Goal: Task Accomplishment & Management: Use online tool/utility

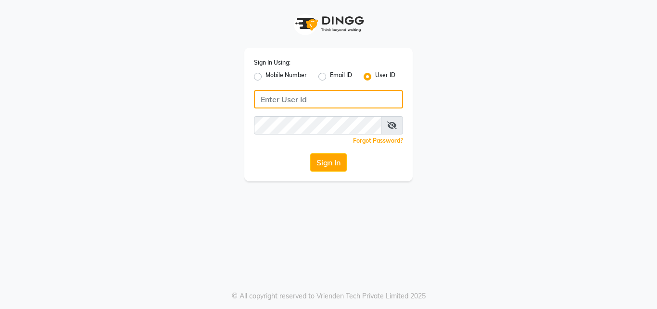
type input "9899947210"
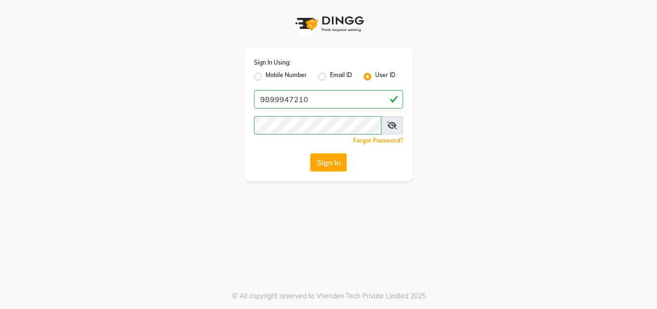
click at [266, 79] on label "Mobile Number" at bounding box center [286, 77] width 41 height 12
click at [266, 77] on input "Mobile Number" at bounding box center [269, 74] width 6 height 6
radio input "true"
radio input "false"
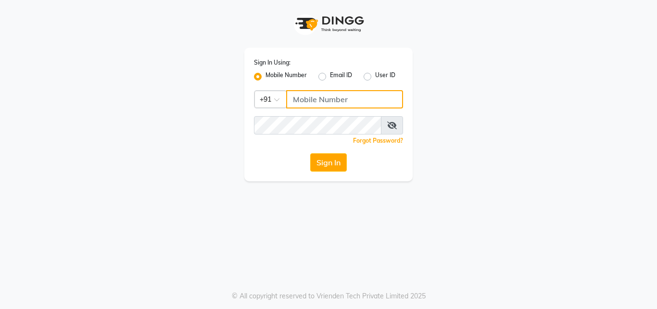
click at [328, 103] on input "Username" at bounding box center [344, 99] width 117 height 18
type input "9899947210"
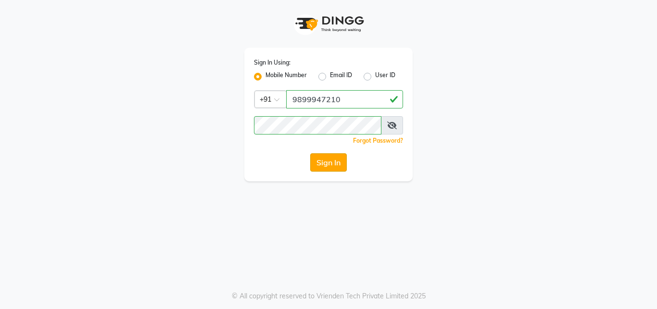
click at [334, 163] on button "Sign In" at bounding box center [328, 162] width 37 height 18
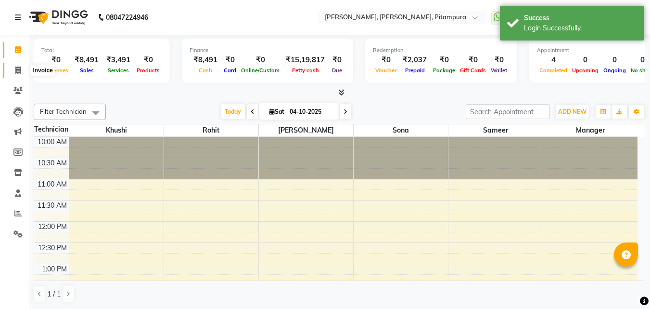
click at [15, 70] on icon at bounding box center [17, 69] width 5 height 7
select select "service"
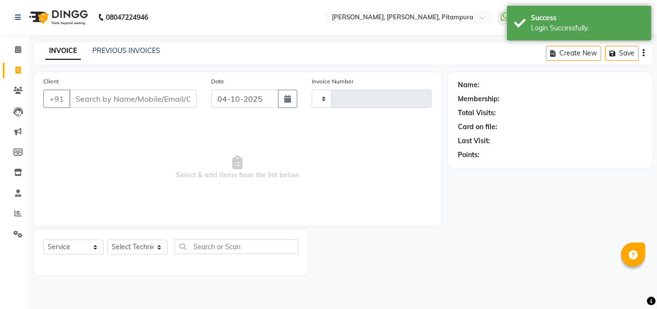
type input "0564"
select select "4953"
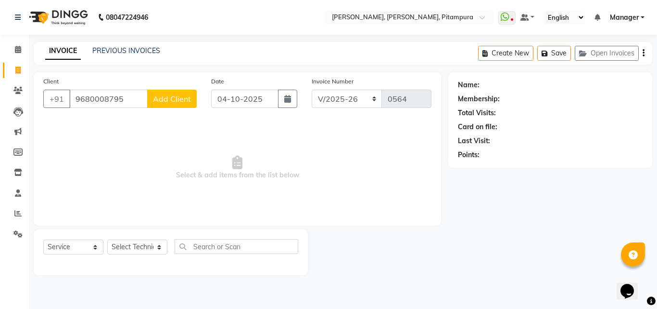
type input "9680008795"
click at [165, 102] on span "Add Client" at bounding box center [172, 99] width 38 height 10
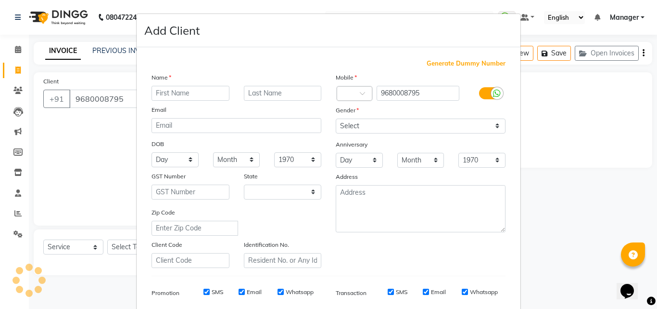
select select "21"
type input "mehak"
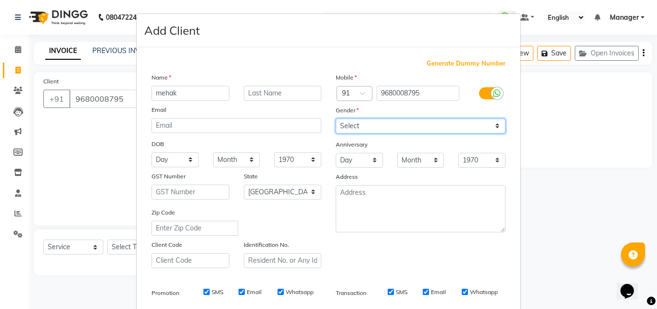
click at [367, 128] on select "Select [DEMOGRAPHIC_DATA] [DEMOGRAPHIC_DATA] Other Prefer Not To Say" at bounding box center [421, 125] width 170 height 15
select select "[DEMOGRAPHIC_DATA]"
click at [336, 118] on select "Select [DEMOGRAPHIC_DATA] [DEMOGRAPHIC_DATA] Other Prefer Not To Say" at bounding box center [421, 125] width 170 height 15
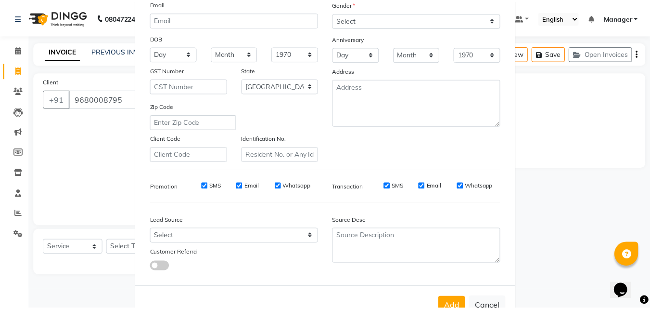
scroll to position [136, 0]
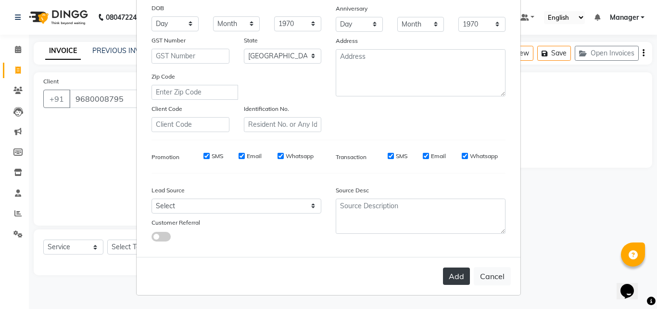
click at [452, 270] on button "Add" at bounding box center [456, 275] width 27 height 17
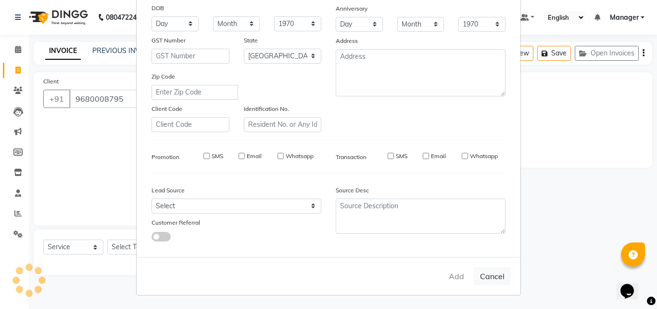
type input "96******95"
select select
select select "null"
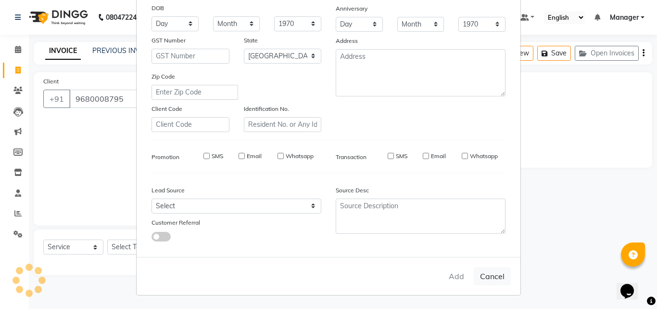
select select
checkbox input "false"
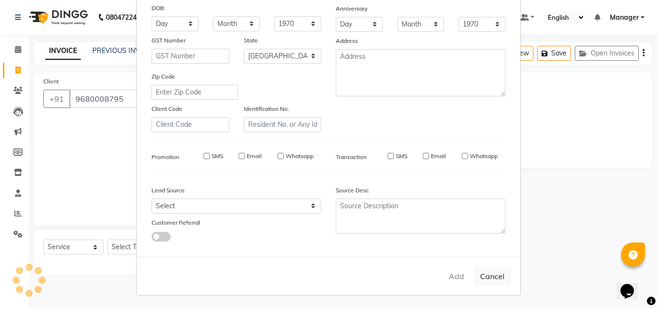
checkbox input "false"
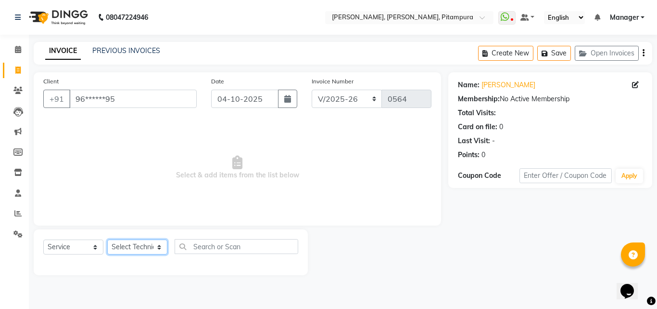
click at [126, 247] on select "Select Technician Khushi Manager [PERSON_NAME] [PERSON_NAME]" at bounding box center [137, 246] width 60 height 15
select select "79603"
click at [107, 239] on select "Select Technician Khushi Manager [PERSON_NAME] [PERSON_NAME]" at bounding box center [137, 246] width 60 height 15
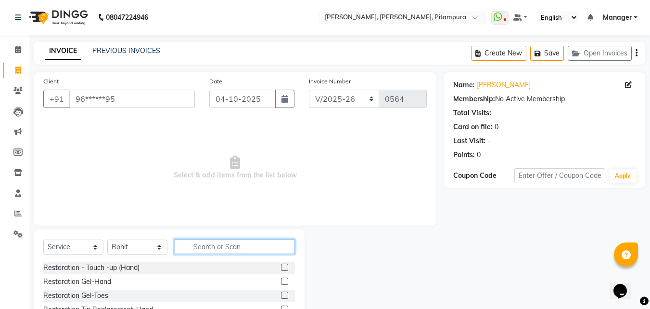
click at [206, 247] on input "text" at bounding box center [235, 246] width 120 height 15
type input "pedicu"
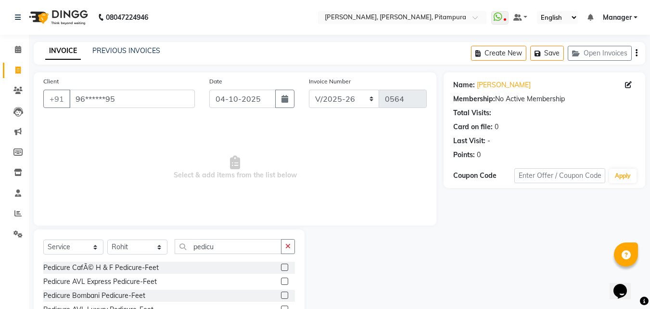
click at [281, 279] on label at bounding box center [284, 280] width 7 height 7
click at [281, 279] on input "checkbox" at bounding box center [284, 281] width 6 height 6
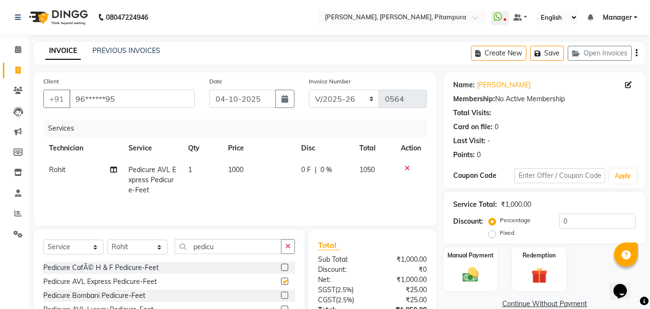
checkbox input "false"
click at [241, 167] on span "1000" at bounding box center [235, 169] width 15 height 9
select select "79603"
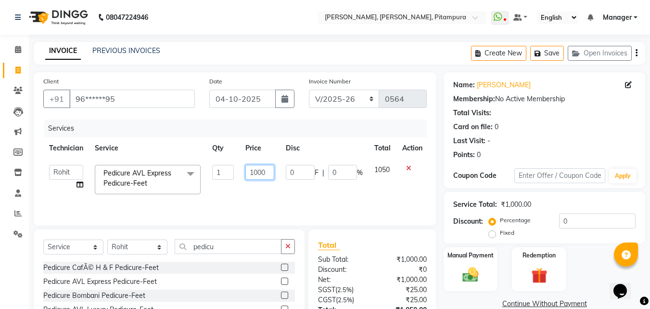
click at [271, 173] on input "1000" at bounding box center [259, 172] width 29 height 15
type input "1200"
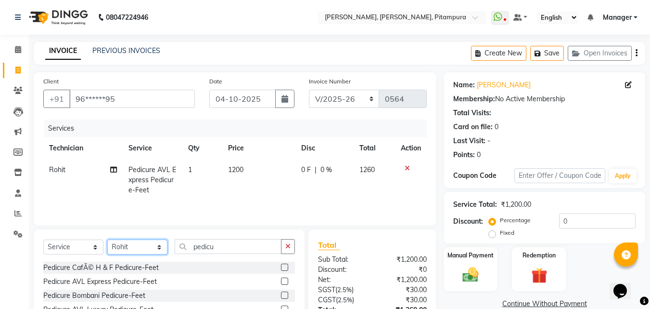
click at [140, 250] on select "Select Technician Khushi Manager [PERSON_NAME] [PERSON_NAME]" at bounding box center [137, 246] width 60 height 15
select select "91737"
click at [107, 239] on select "Select Technician Khushi Manager [PERSON_NAME] [PERSON_NAME]" at bounding box center [137, 246] width 60 height 15
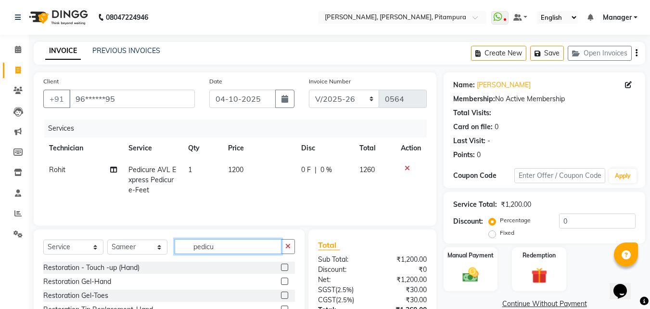
click at [211, 249] on input "pedicu" at bounding box center [228, 246] width 107 height 15
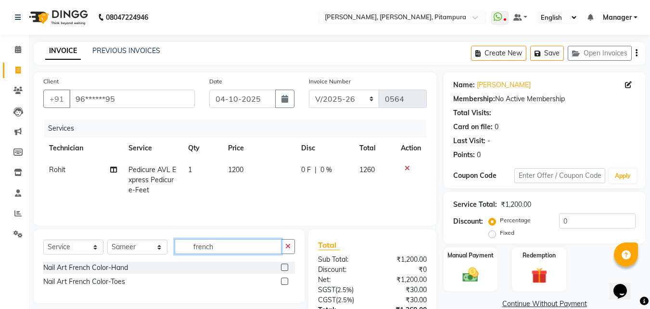
type input "french"
click at [282, 265] on label at bounding box center [284, 266] width 7 height 7
click at [282, 265] on input "checkbox" at bounding box center [284, 267] width 6 height 6
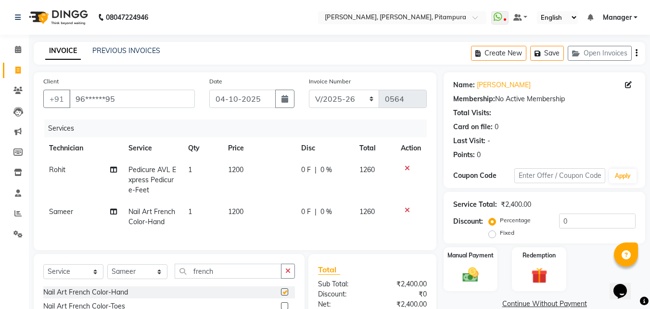
checkbox input "false"
click at [236, 209] on span "1200" at bounding box center [235, 211] width 15 height 9
select select "91737"
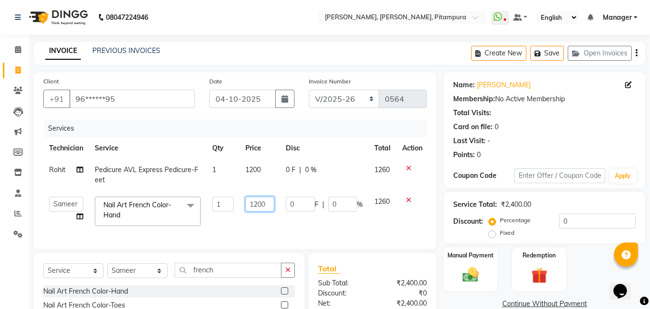
click at [260, 207] on input "1200" at bounding box center [259, 203] width 29 height 15
click at [267, 204] on input "1200" at bounding box center [259, 203] width 29 height 15
type input "1"
type input "1100"
click at [155, 274] on select "Select Technician Khushi Manager [PERSON_NAME] [PERSON_NAME]" at bounding box center [137, 270] width 60 height 15
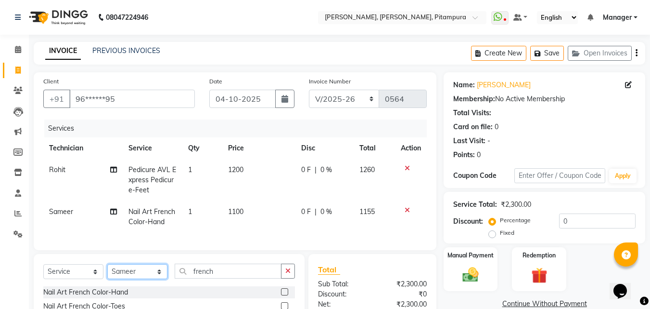
select select "79603"
click at [107, 271] on select "Select Technician Khushi Manager [PERSON_NAME] [PERSON_NAME]" at bounding box center [137, 271] width 60 height 15
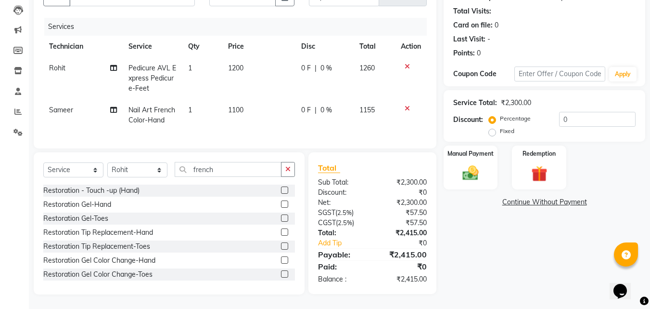
click at [281, 220] on label at bounding box center [284, 217] width 7 height 7
click at [281, 220] on input "checkbox" at bounding box center [284, 218] width 6 height 6
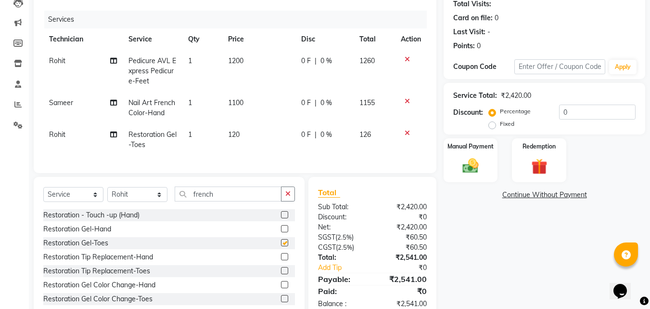
checkbox input "false"
click at [235, 132] on span "120" at bounding box center [234, 134] width 12 height 9
select select "79603"
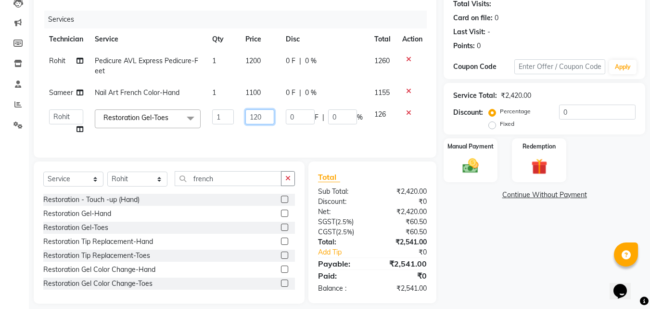
click at [262, 119] on input "120" at bounding box center [259, 116] width 29 height 15
type input "1"
type input "700"
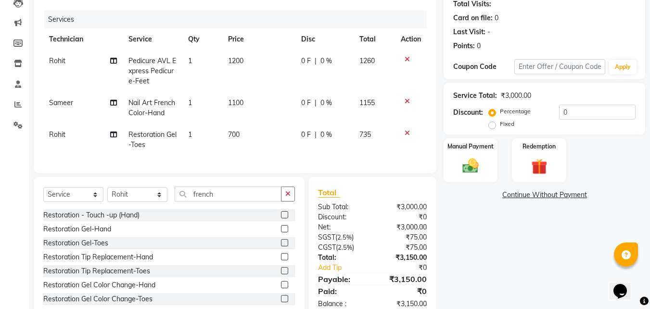
click at [343, 130] on td "0 F | 0 %" at bounding box center [325, 140] width 58 height 32
select select "79603"
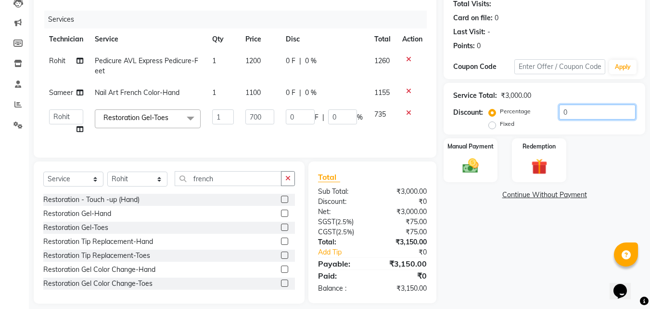
click at [571, 110] on input "0" at bounding box center [597, 111] width 77 height 15
type input "5"
type input "35"
type input "5"
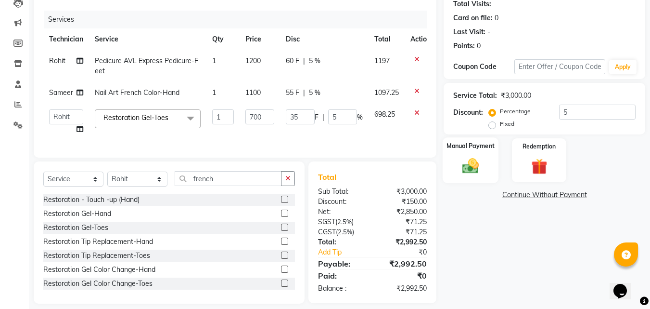
click at [472, 178] on div "Manual Payment" at bounding box center [471, 160] width 56 height 46
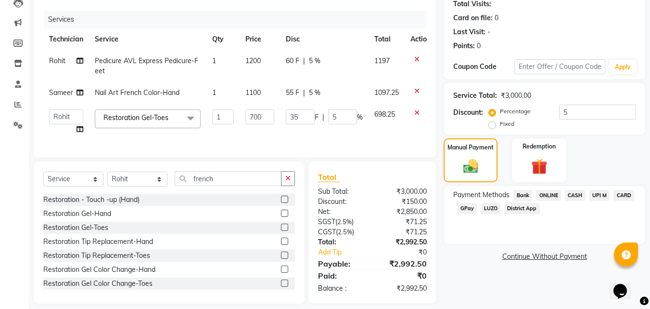
click at [622, 195] on span "CARD" at bounding box center [624, 195] width 21 height 11
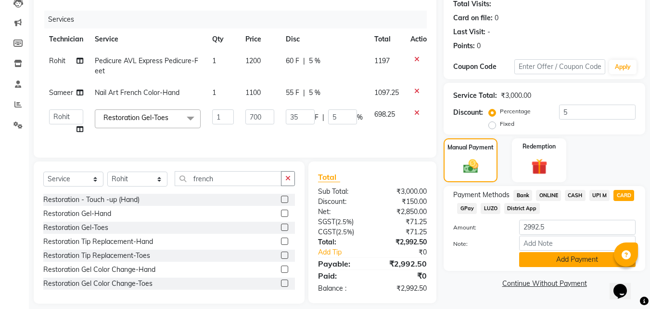
click at [560, 259] on button "Add Payment" at bounding box center [577, 259] width 116 height 15
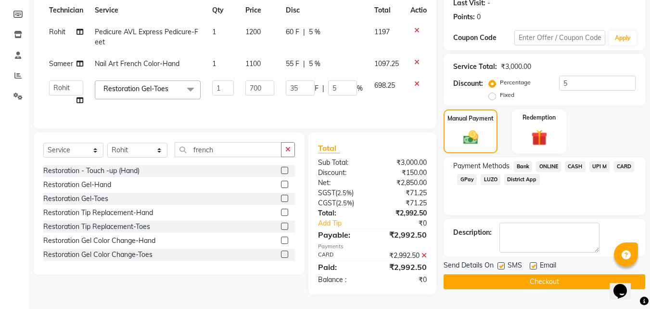
scroll to position [145, 0]
click at [562, 276] on button "Checkout" at bounding box center [545, 281] width 202 height 15
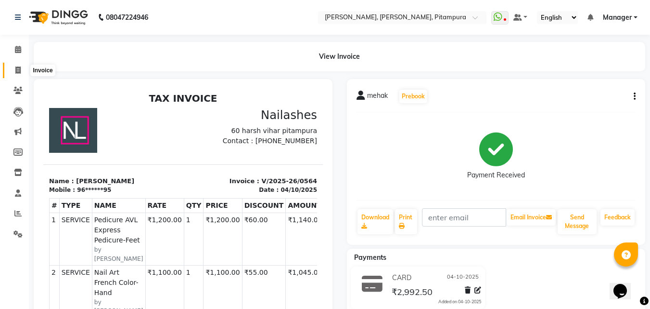
click at [20, 67] on icon at bounding box center [17, 69] width 5 height 7
select select "service"
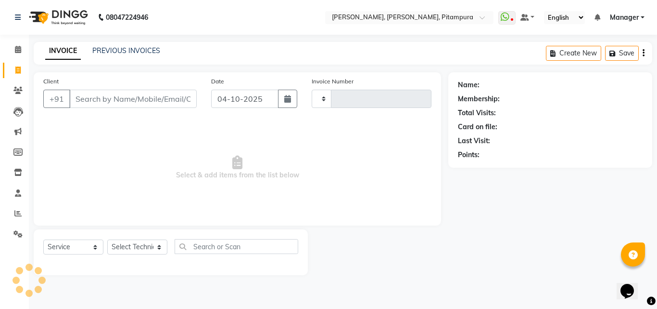
type input "0565"
select select "4953"
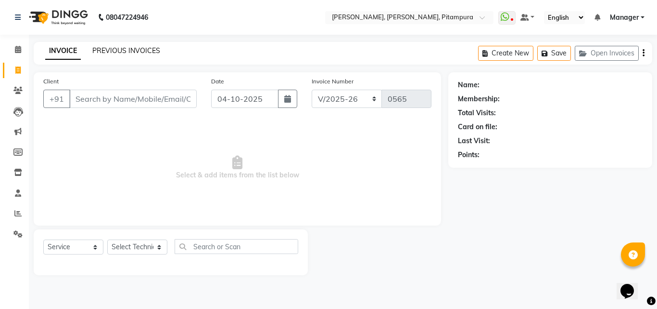
click at [123, 50] on link "PREVIOUS INVOICES" at bounding box center [126, 50] width 68 height 9
